Goal: Book appointment/travel/reservation

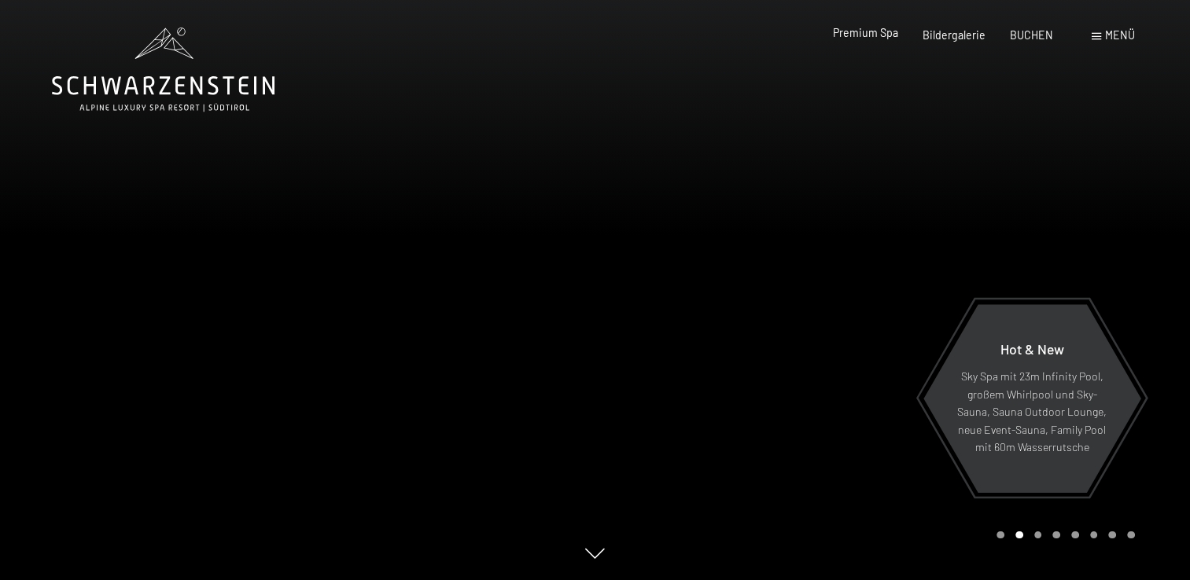
click at [882, 39] on span "Premium Spa" at bounding box center [865, 32] width 65 height 13
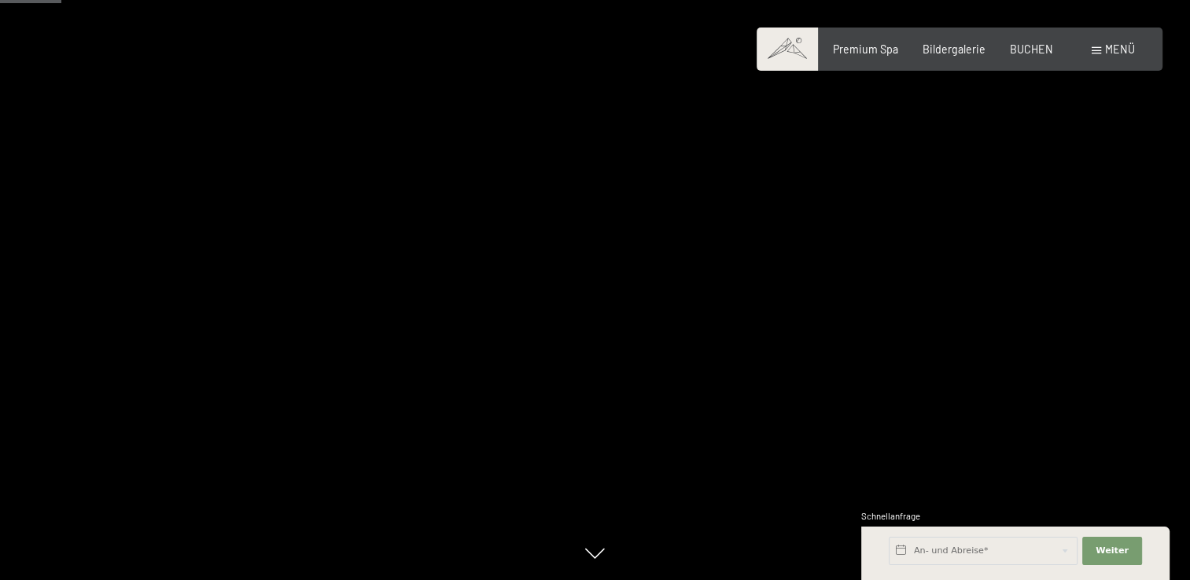
scroll to position [507, 0]
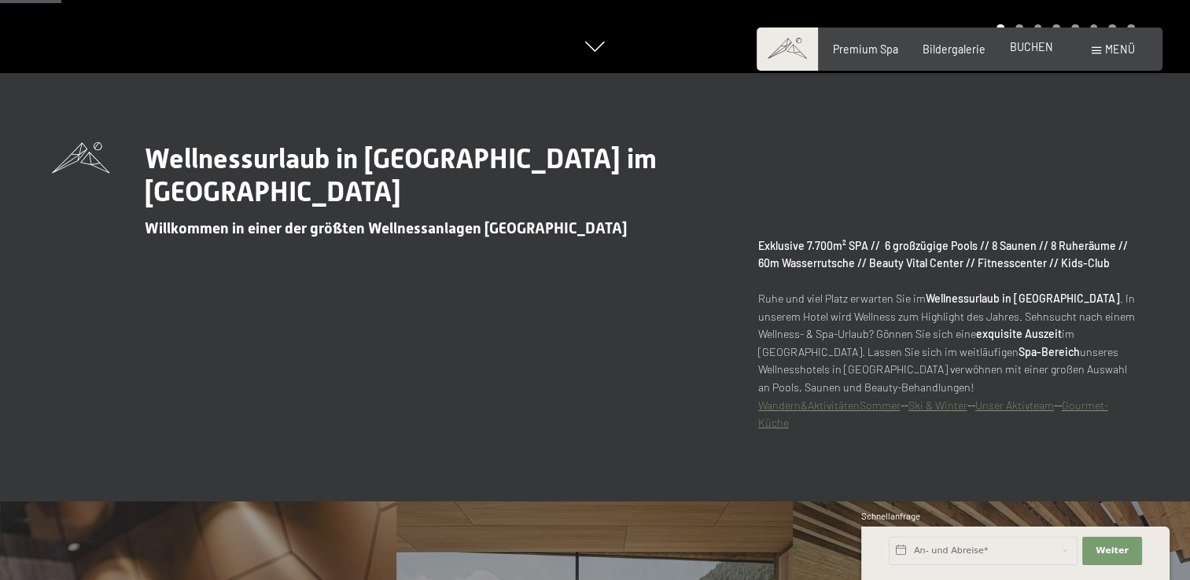
click at [1044, 41] on span "BUCHEN" at bounding box center [1031, 46] width 43 height 13
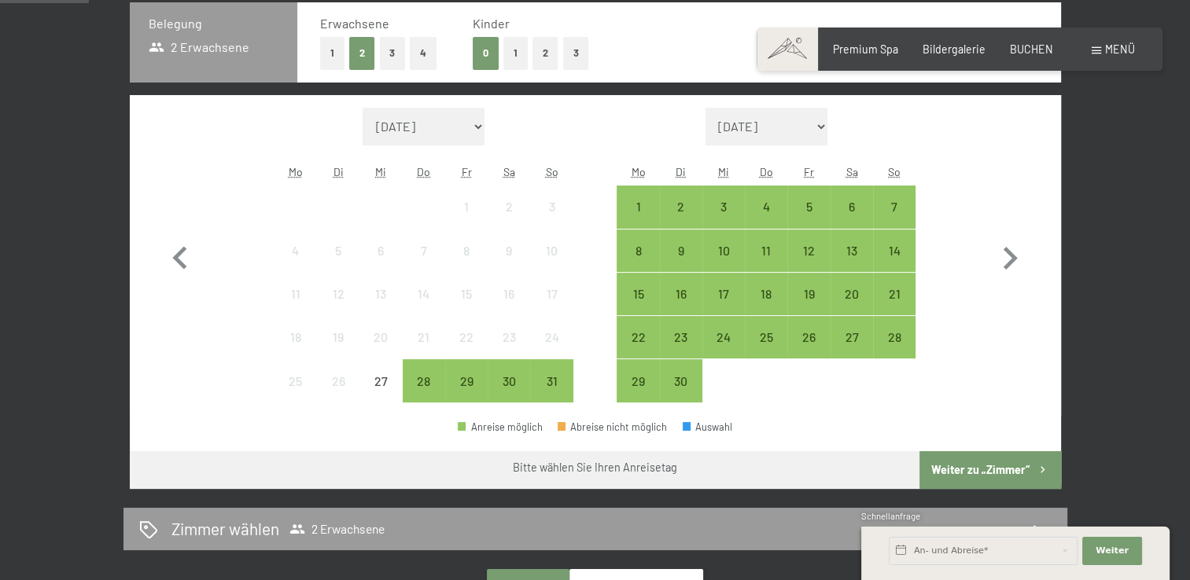
scroll to position [398, 0]
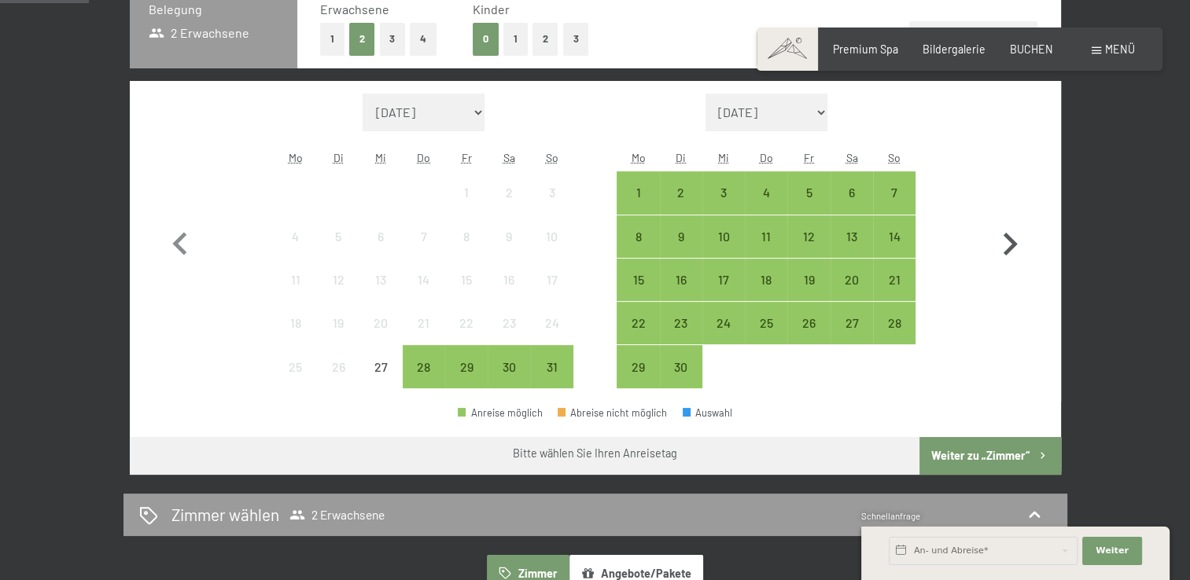
click at [1010, 244] on icon "button" at bounding box center [1010, 245] width 46 height 46
select select "2025-09-01"
select select "2025-10-01"
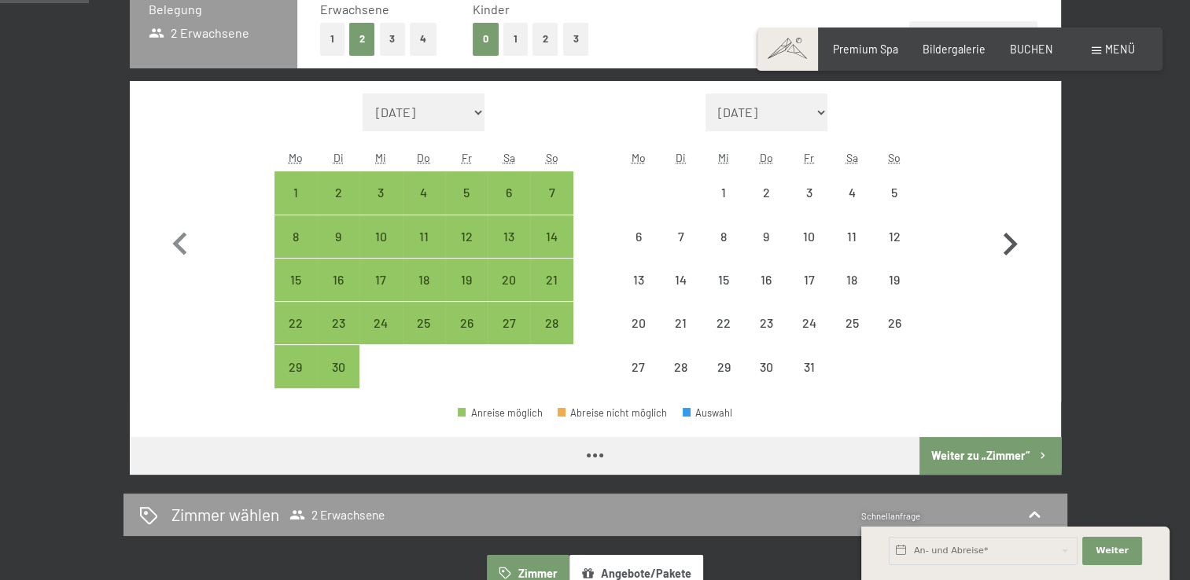
click at [1010, 244] on icon "button" at bounding box center [1010, 245] width 46 height 46
select select "2025-10-01"
select select "2025-11-01"
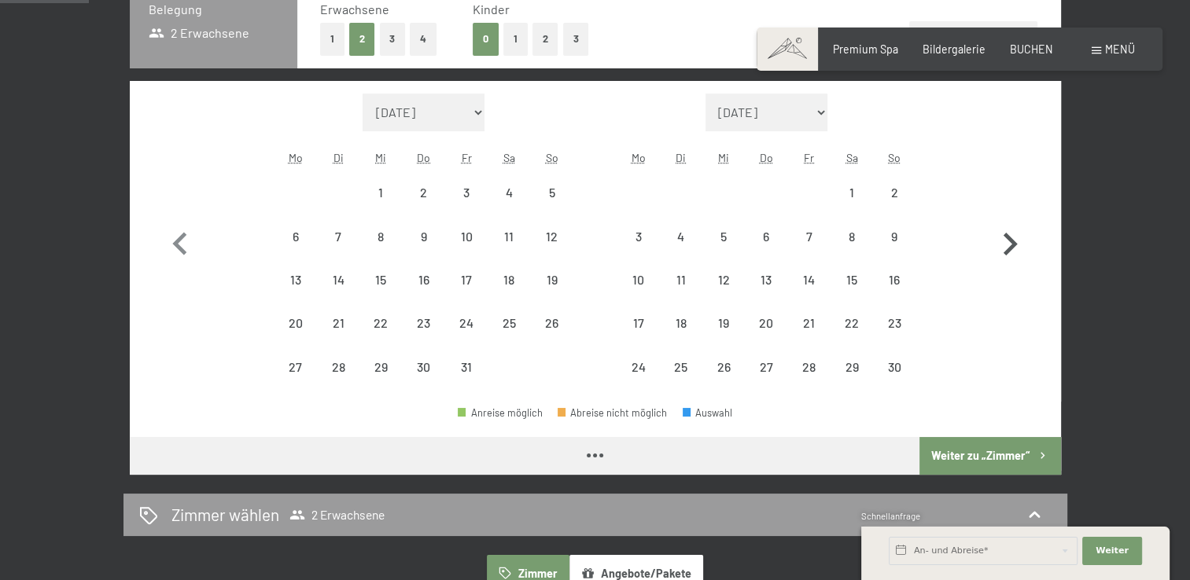
select select "2025-10-01"
select select "2025-11-01"
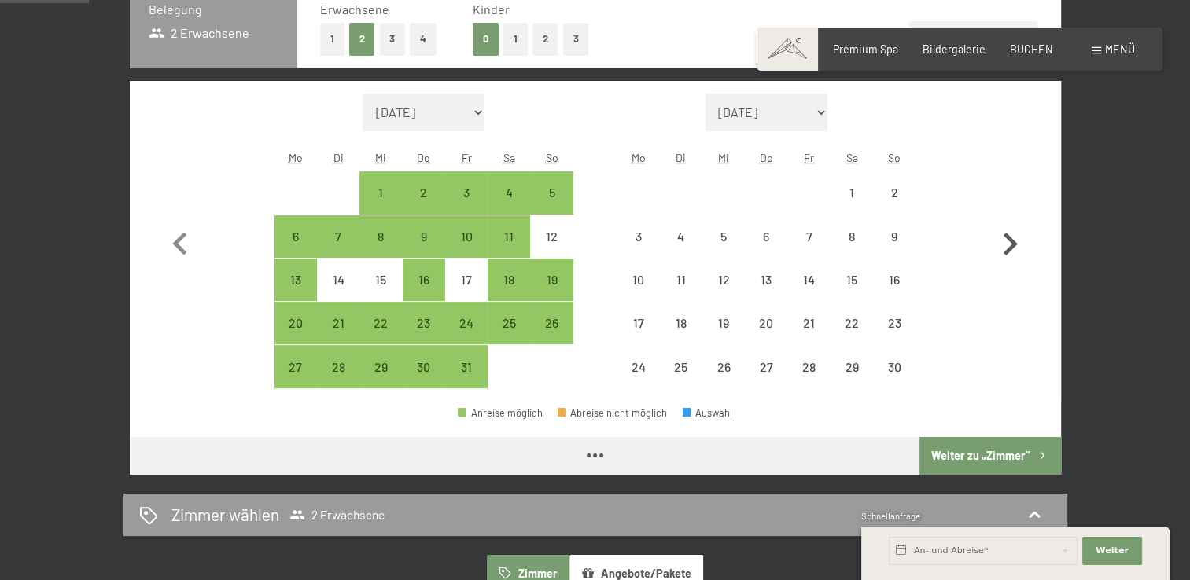
click at [1010, 244] on icon "button" at bounding box center [1010, 245] width 46 height 46
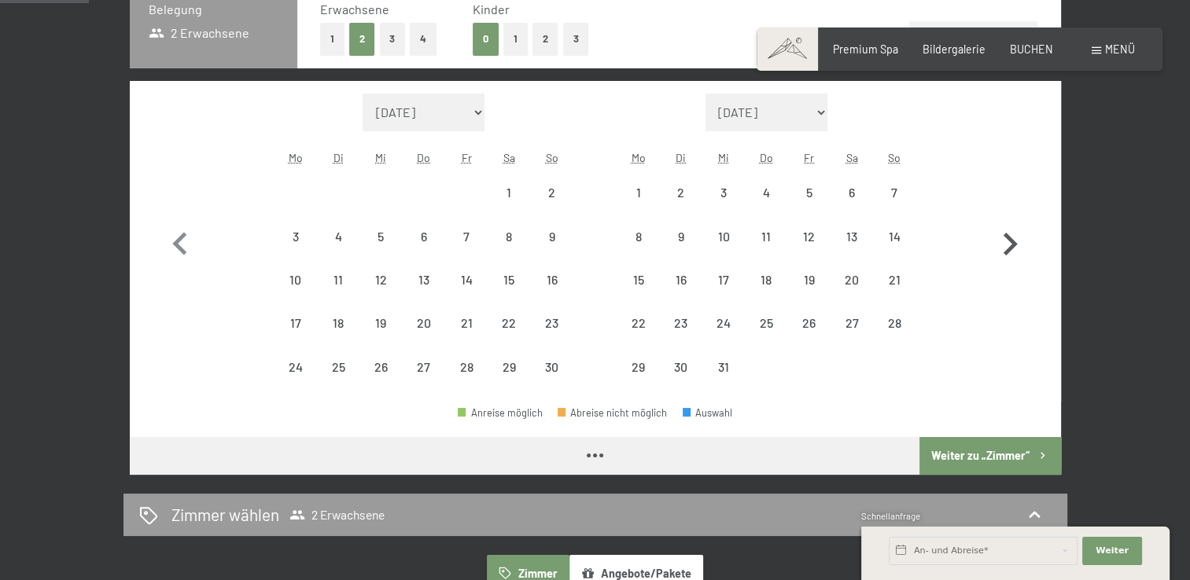
select select "2025-11-01"
select select "2025-12-01"
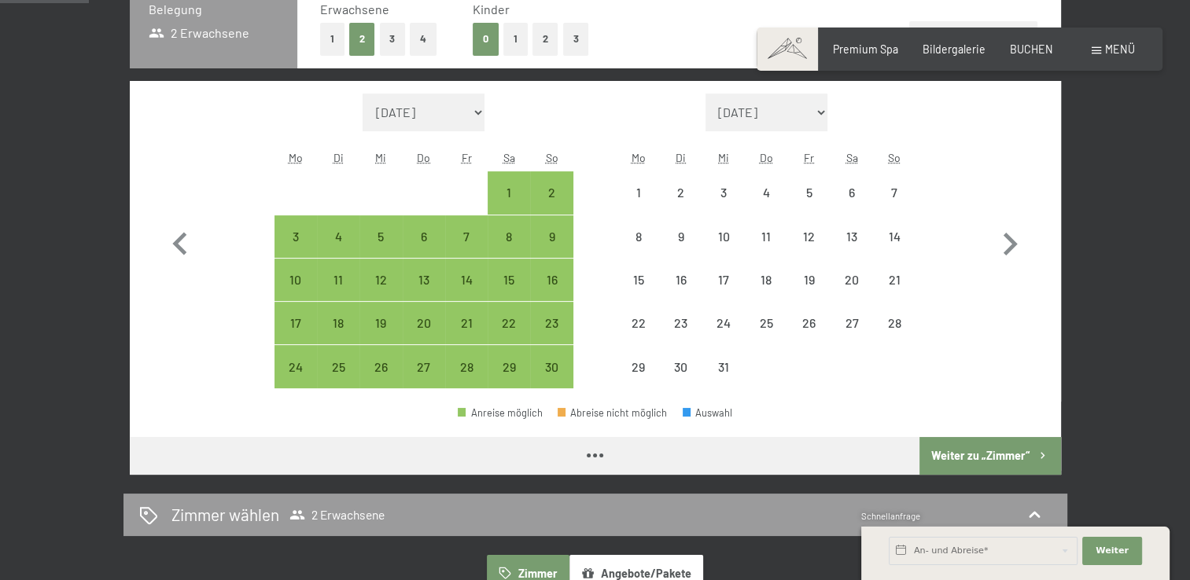
select select "2025-11-01"
select select "2025-12-01"
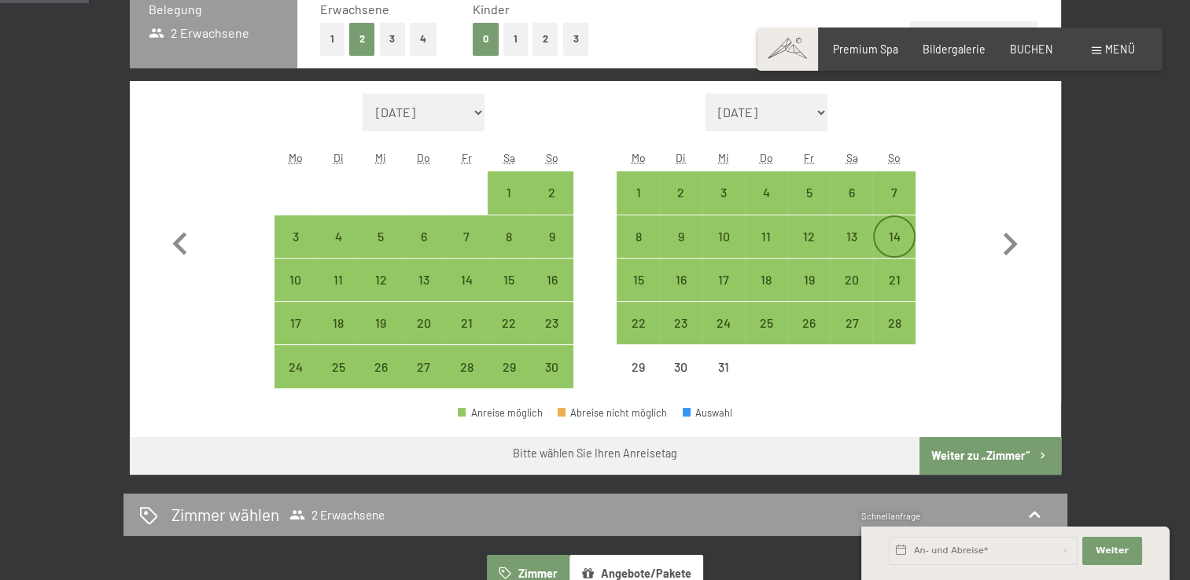
click at [899, 230] on div "14" at bounding box center [894, 249] width 39 height 39
select select "2025-11-01"
select select "2025-12-01"
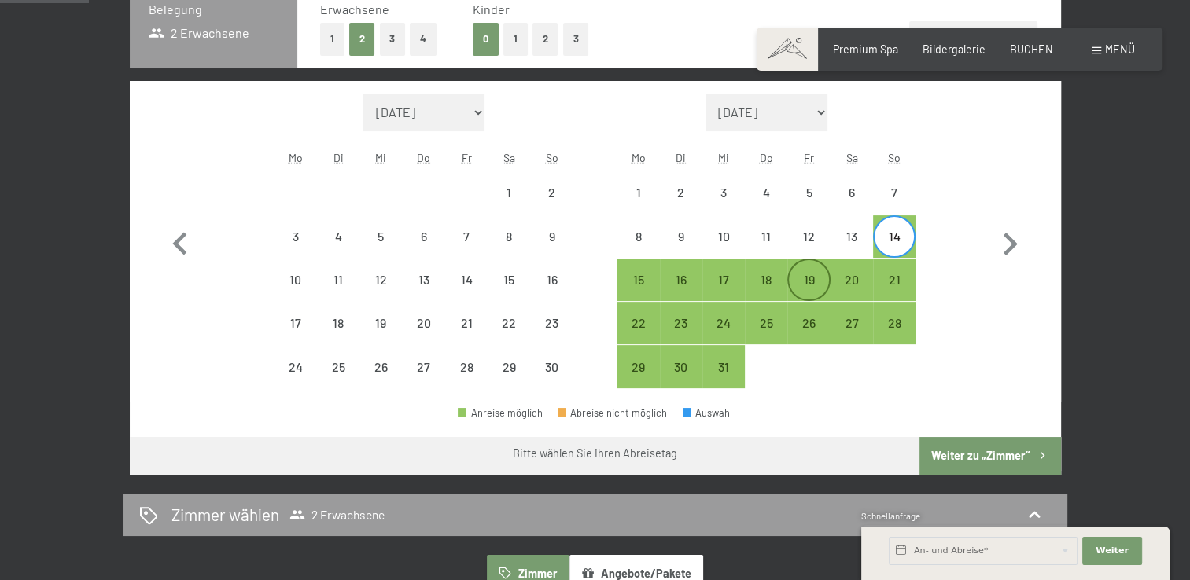
click at [812, 268] on div "19" at bounding box center [808, 279] width 39 height 39
select select "2025-11-01"
select select "2025-12-01"
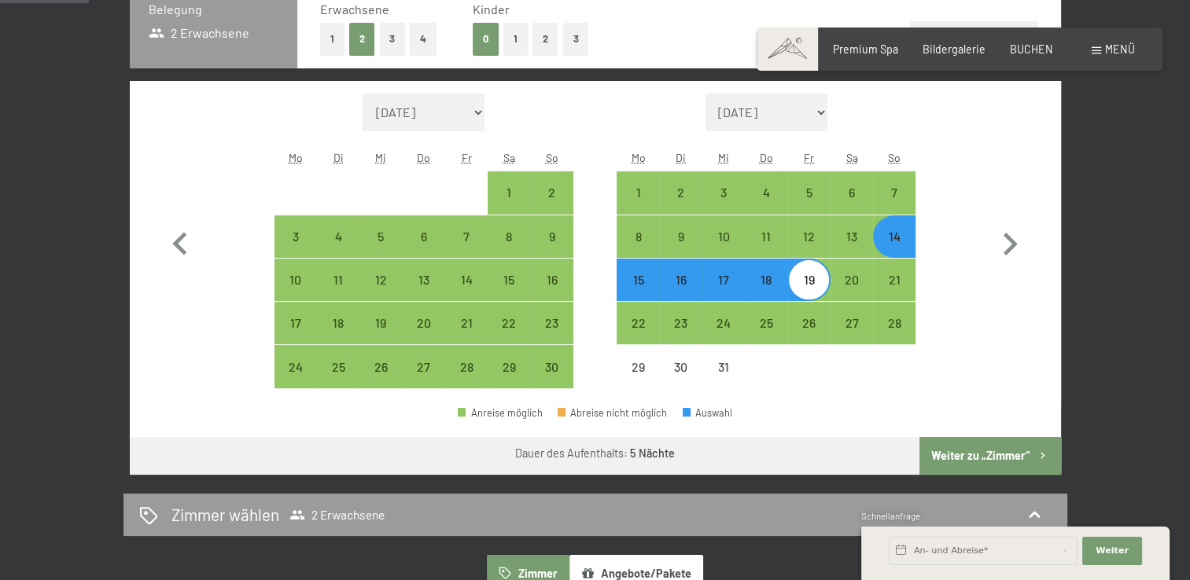
click at [975, 455] on button "Weiter zu „Zimmer“" at bounding box center [989, 456] width 141 height 38
select select "2025-11-01"
select select "2025-12-01"
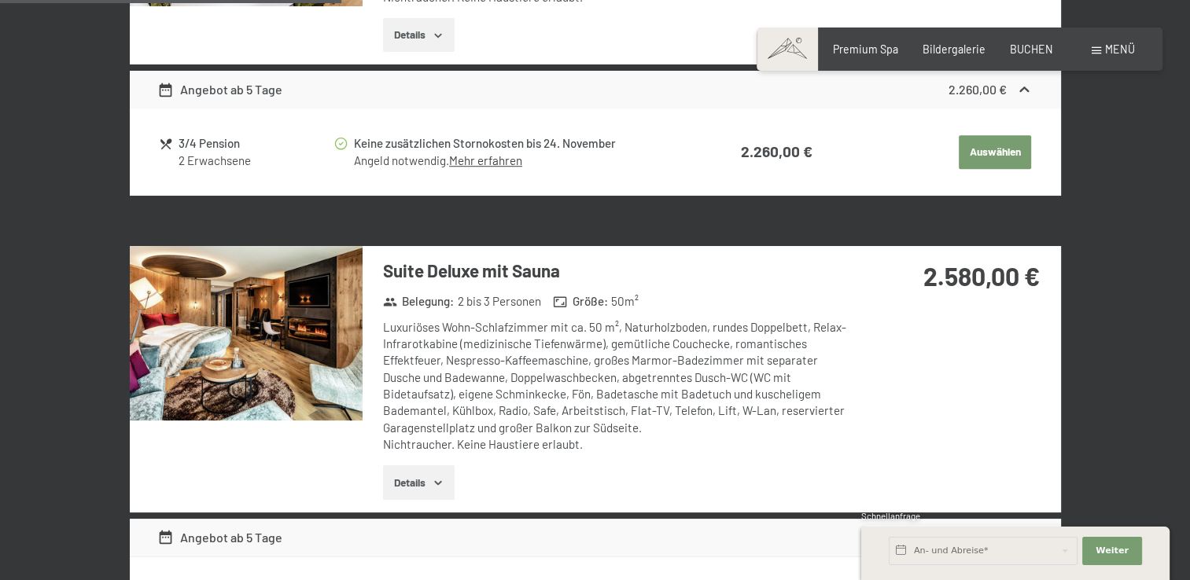
scroll to position [0, 0]
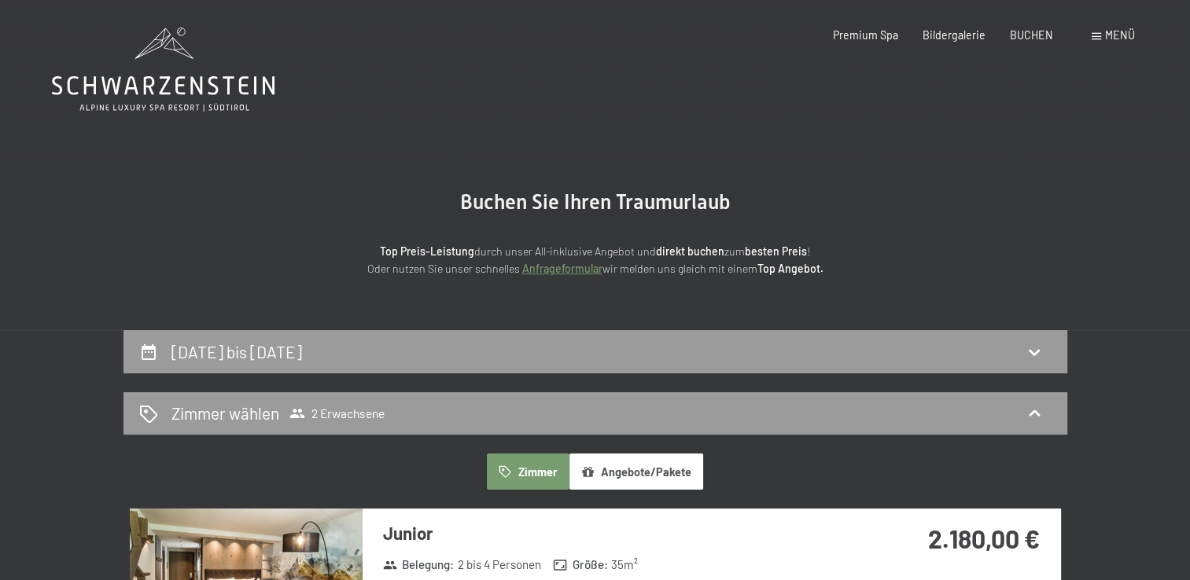
click at [189, 83] on icon at bounding box center [163, 70] width 223 height 84
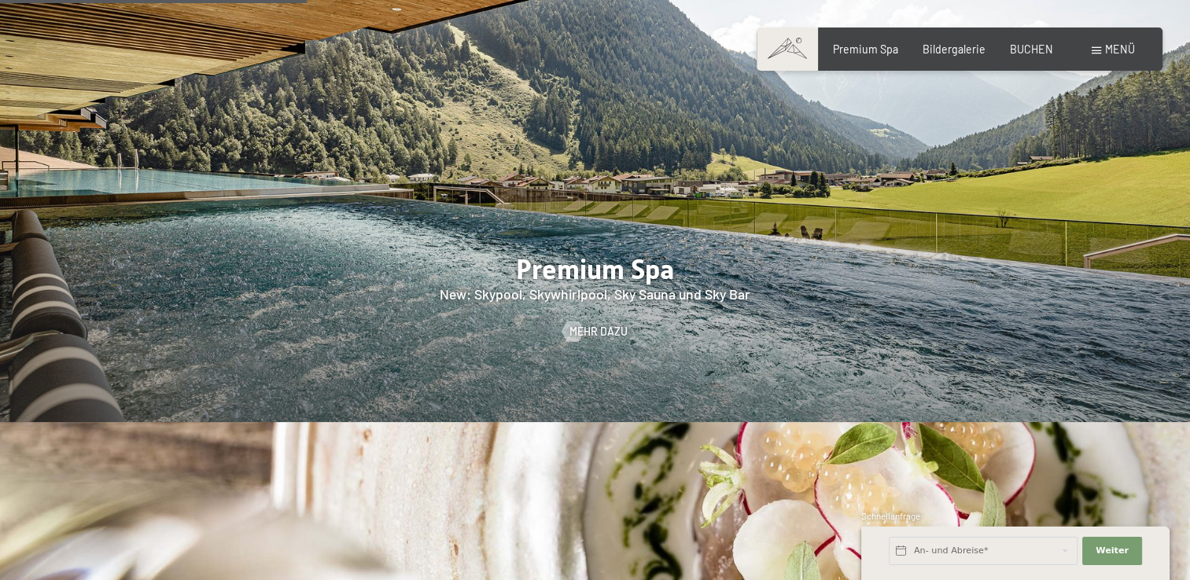
scroll to position [1910, 0]
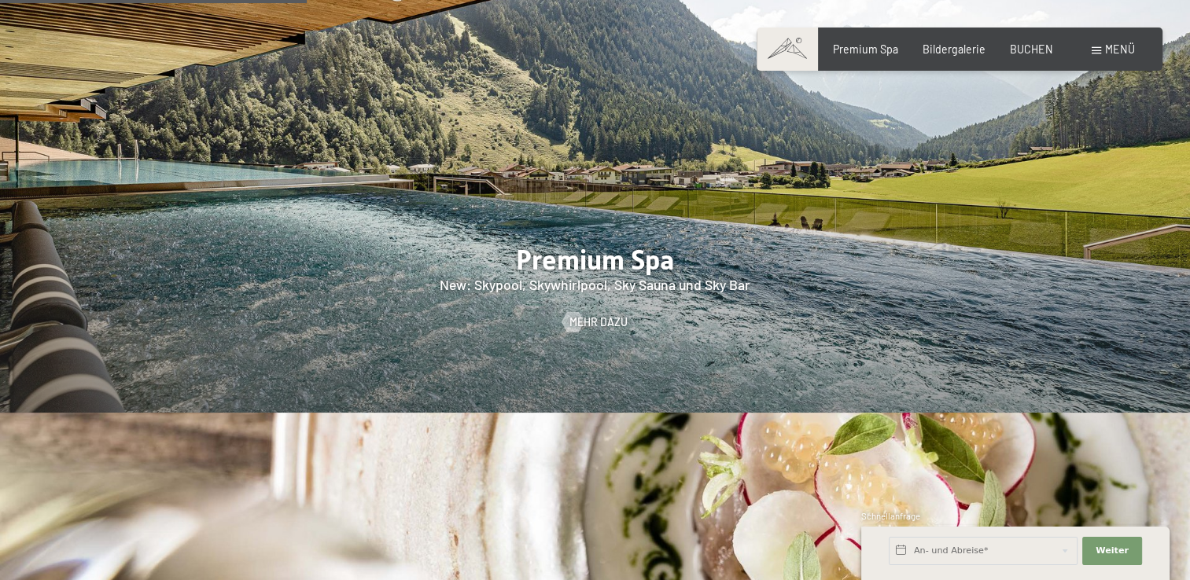
click at [584, 263] on div at bounding box center [595, 158] width 1190 height 510
click at [579, 311] on div at bounding box center [573, 321] width 12 height 20
